Goal: Task Accomplishment & Management: Manage account settings

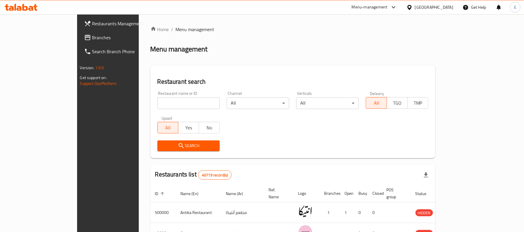
click at [387, 9] on div "Menu-management" at bounding box center [370, 7] width 36 height 7
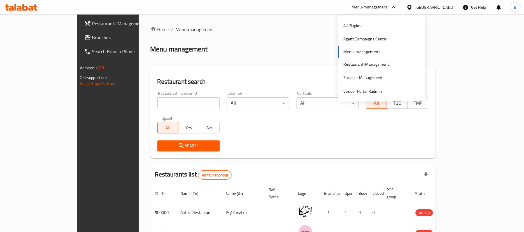
click at [157, 100] on input "search" at bounding box center [188, 103] width 63 height 12
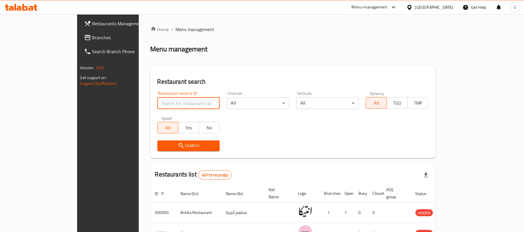
type input "3m shaltat"
click button "Search" at bounding box center [188, 145] width 63 height 11
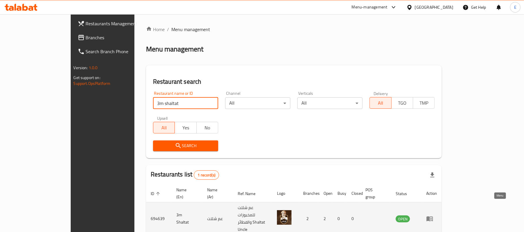
click at [437, 215] on link "enhanced table" at bounding box center [431, 218] width 11 height 7
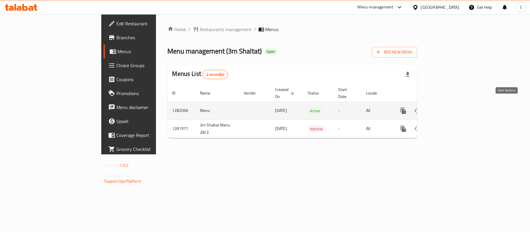
click at [448, 107] on icon "enhanced table" at bounding box center [445, 110] width 7 height 7
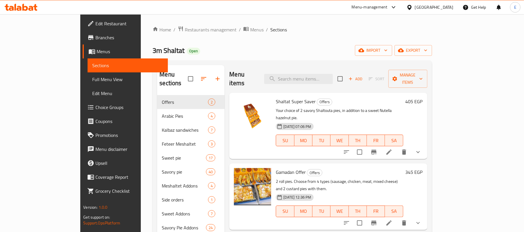
click at [423, 97] on h6 "405 EGP" at bounding box center [413, 101] width 17 height 8
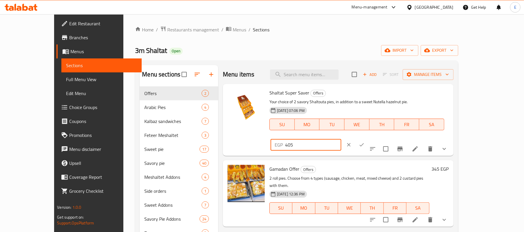
drag, startPoint x: 443, startPoint y: 97, endPoint x: 414, endPoint y: 101, distance: 28.8
click at [341, 139] on div "EGP 405 ​" at bounding box center [305, 145] width 71 height 12
click at [341, 139] on input "405" at bounding box center [313, 145] width 56 height 12
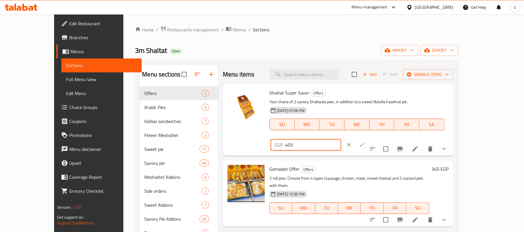
click at [341, 139] on input "405" at bounding box center [313, 145] width 56 height 12
click at [341, 139] on input "567" at bounding box center [313, 145] width 56 height 12
type input "675"
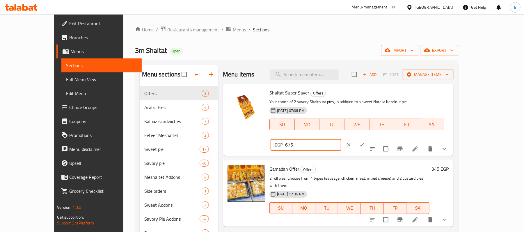
click at [368, 138] on button "ok" at bounding box center [361, 144] width 13 height 13
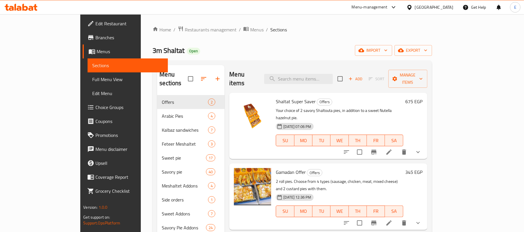
click at [423, 168] on h6 "345 EGP" at bounding box center [413, 172] width 17 height 8
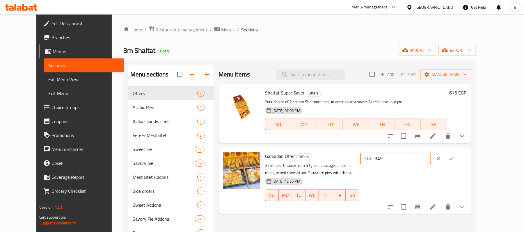
click at [431, 160] on input "345" at bounding box center [403, 159] width 56 height 12
click at [431, 161] on input "345" at bounding box center [403, 159] width 56 height 12
type input "575"
click at [454, 157] on icon "ok" at bounding box center [451, 159] width 6 height 6
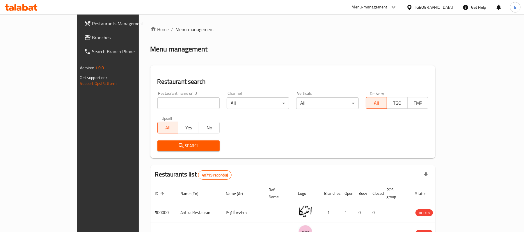
click at [157, 104] on input "search" at bounding box center [188, 103] width 63 height 12
click at [387, 8] on div "Menu-management" at bounding box center [370, 7] width 36 height 7
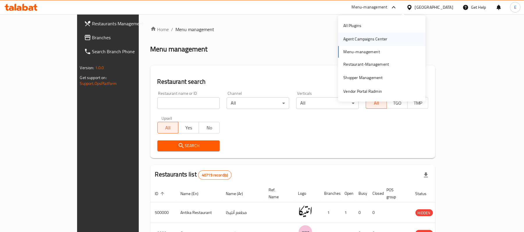
click at [360, 36] on div "Agent Campaigns Center" at bounding box center [365, 39] width 44 height 6
